Goal: Information Seeking & Learning: Understand process/instructions

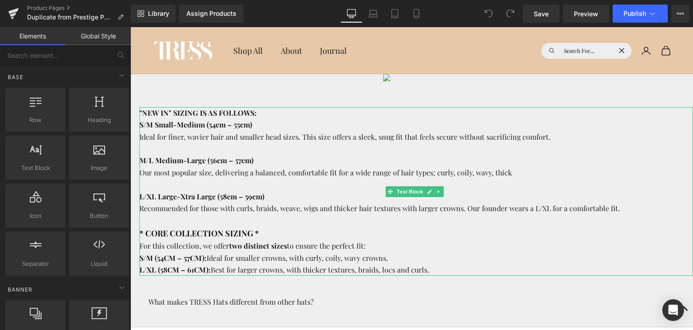
click at [309, 172] on p "S/M Small-Medium (54cm – 55cm) Ideal for finer, wavier hair and smaller head si…" at bounding box center [417, 172] width 554 height 107
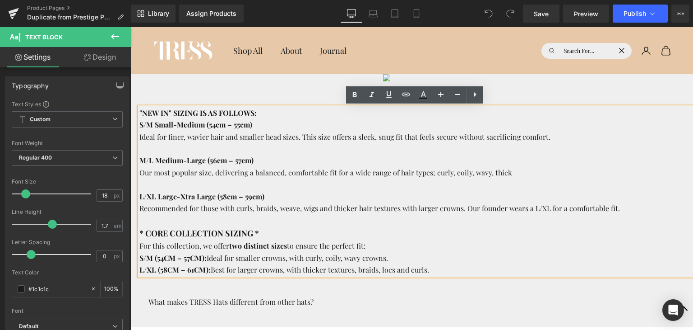
click at [267, 150] on p "S/M Small-Medium (54cm – 55cm) Ideal for finer, wavier hair and smaller head si…" at bounding box center [417, 172] width 554 height 107
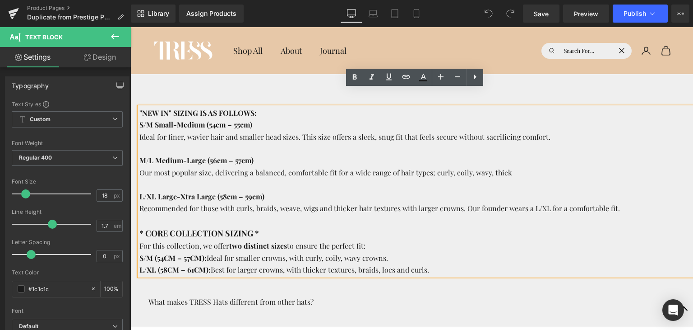
scroll to position [45, 0]
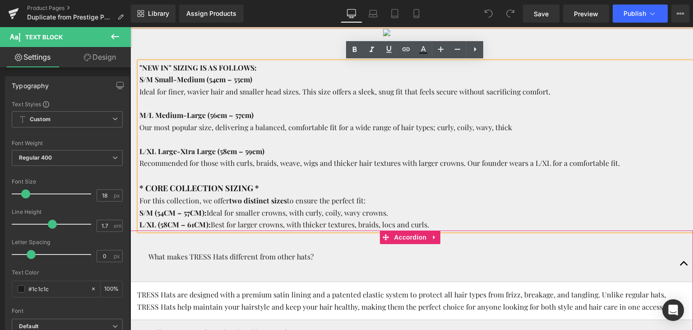
click at [345, 247] on div "What makes TRESS Hats different from other hats? Text Block" at bounding box center [411, 263] width 563 height 38
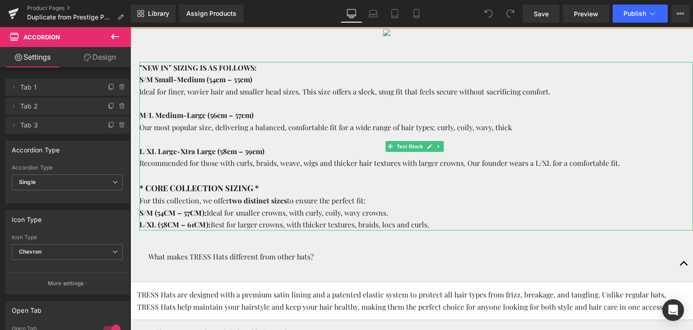
click at [256, 191] on span "* CORE COLLECTION SIZING *" at bounding box center [200, 187] width 120 height 11
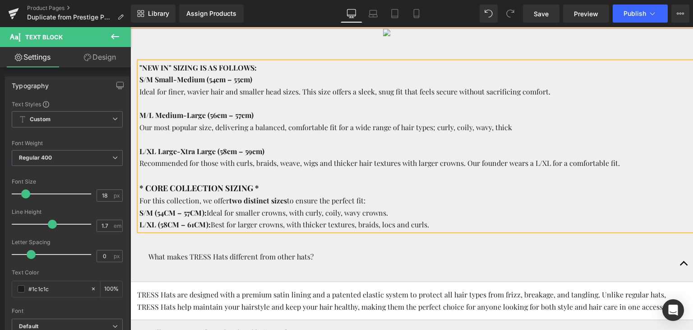
copy div ""NEW IN" SIZING IS AS FOLLOWS: S/M Small-Medium (54cm – 55cm) Ideal for finer, …"
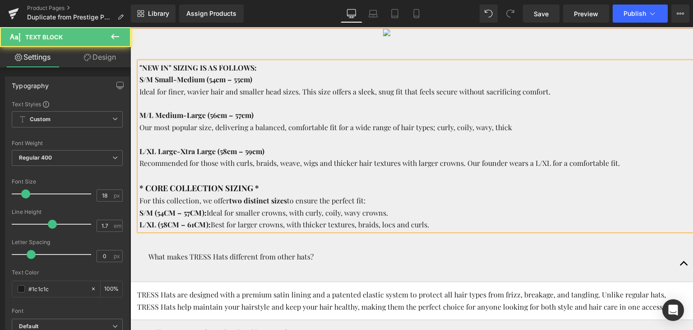
click at [371, 198] on p "For this collection, we offer two distinct sizes to ensure the perfect fit:" at bounding box center [417, 201] width 554 height 12
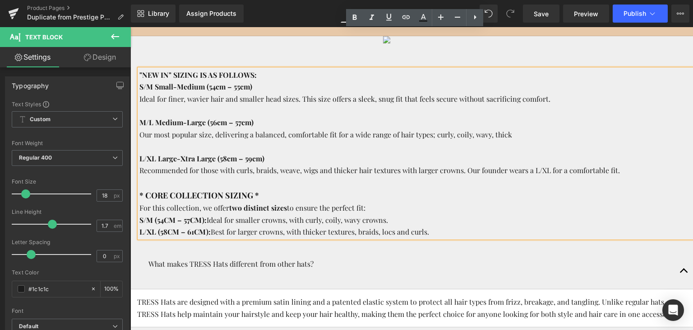
scroll to position [90, 0]
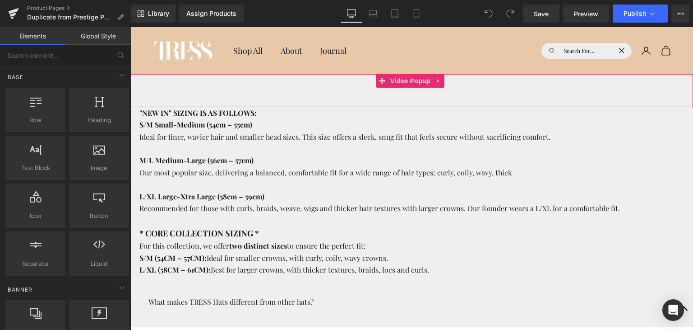
click at [299, 88] on div at bounding box center [411, 90] width 563 height 33
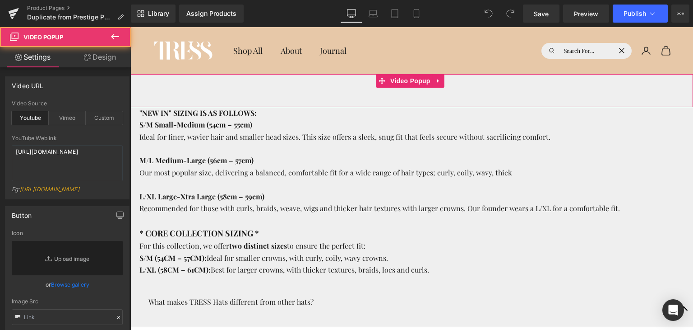
click at [319, 98] on div at bounding box center [411, 90] width 563 height 33
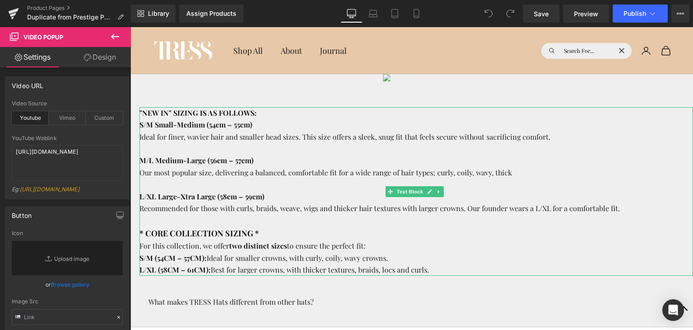
scroll to position [45, 0]
